Goal: Navigation & Orientation: Find specific page/section

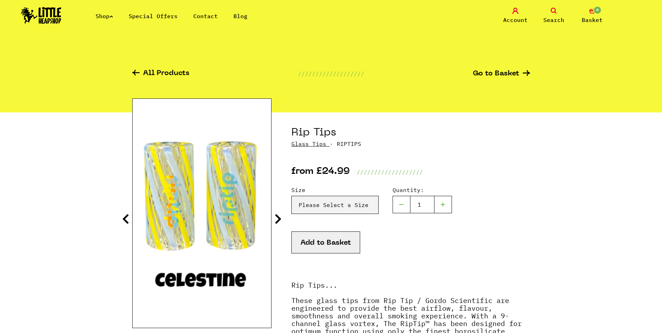
click at [51, 24] on link at bounding box center [41, 22] width 40 height 6
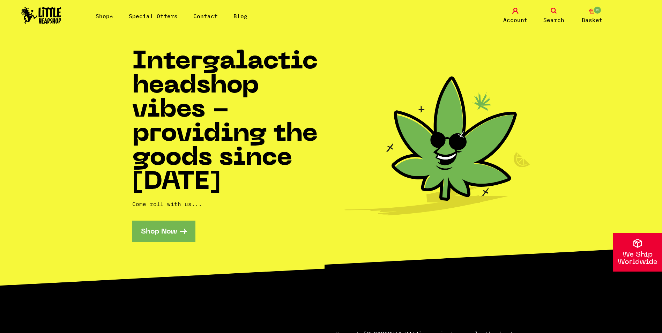
click at [43, 15] on img at bounding box center [41, 15] width 40 height 17
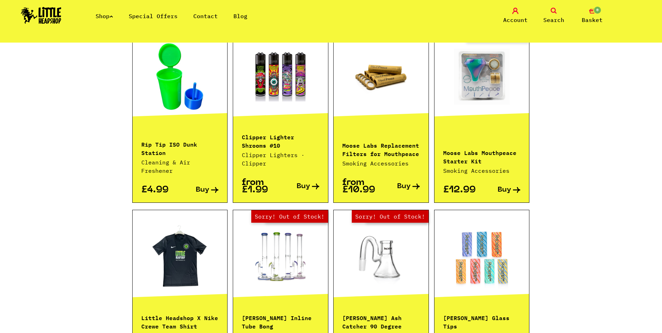
scroll to position [698, 0]
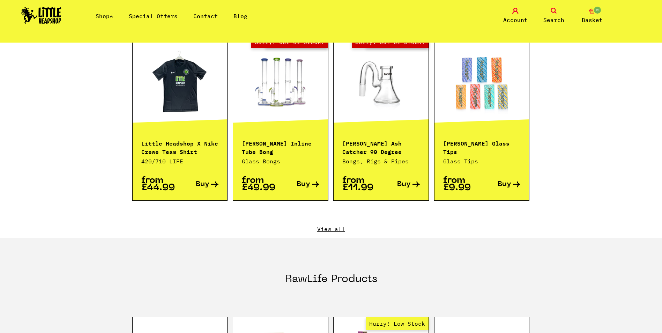
click at [329, 225] on link "View all" at bounding box center [331, 229] width 398 height 8
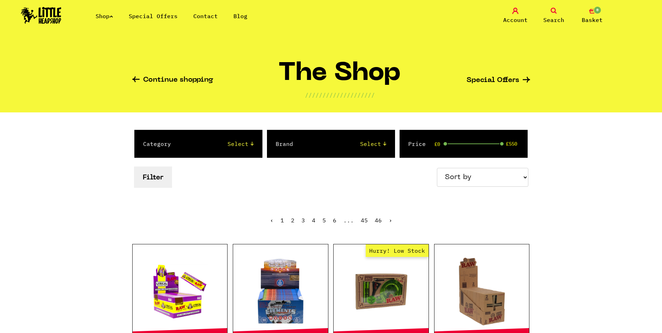
click at [469, 181] on select "Sort by Price - Low to High Price - High to Low Newest Products" at bounding box center [482, 177] width 91 height 19
select select "newest"
click at [438, 168] on select "Sort by Price - Low to High Price - High to Low Newest Products" at bounding box center [482, 177] width 91 height 19
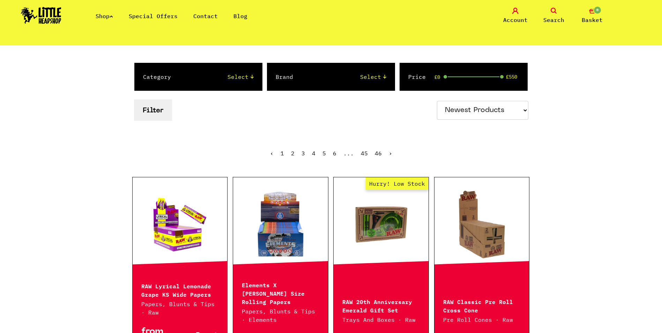
scroll to position [70, 0]
